Goal: Transaction & Acquisition: Book appointment/travel/reservation

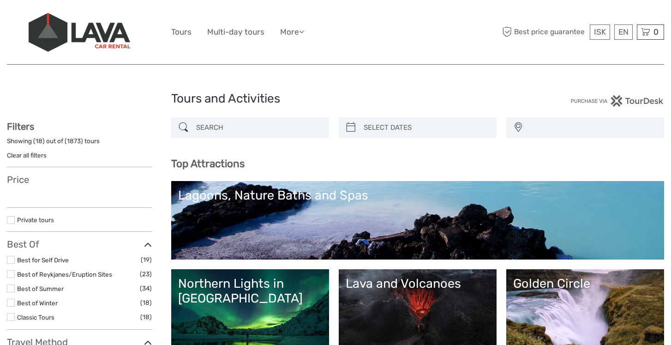
select select
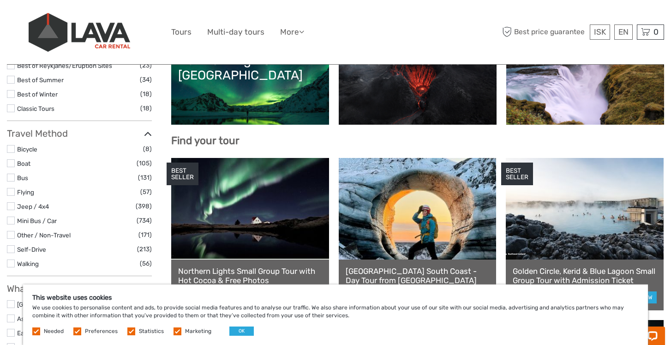
scroll to position [225, 0]
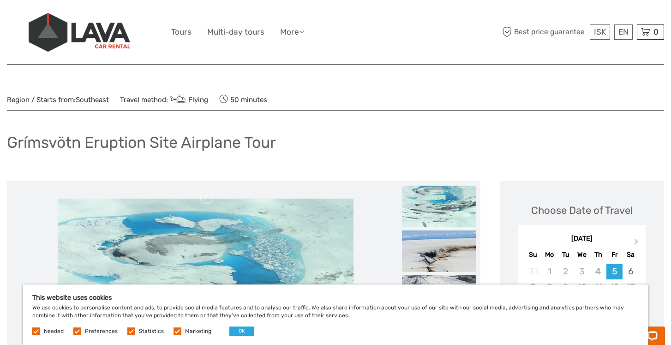
click at [401, 136] on div "Grímsvötn Eruption Site Airplane Tour" at bounding box center [335, 146] width 657 height 34
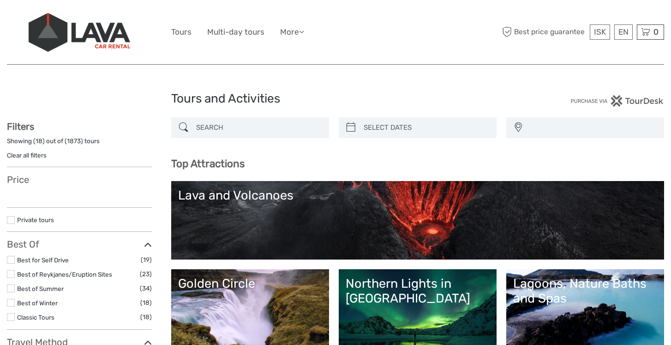
select select
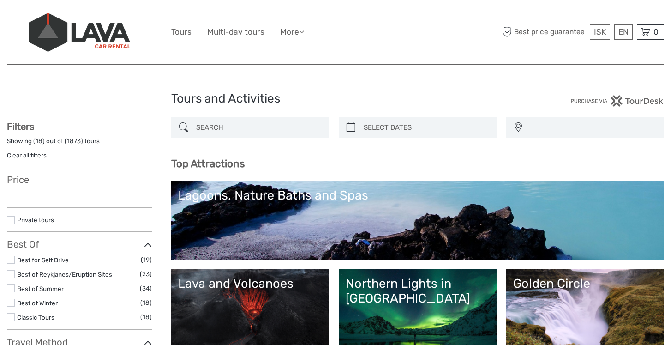
select select
